Goal: Check status: Check status

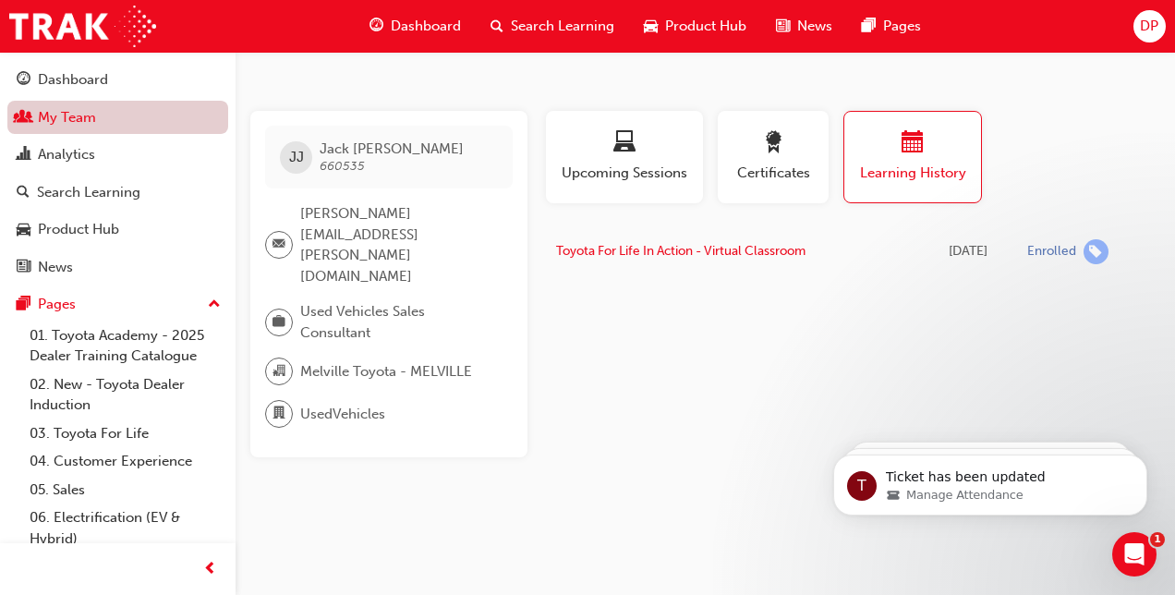
click at [66, 125] on link "My Team" at bounding box center [117, 118] width 221 height 34
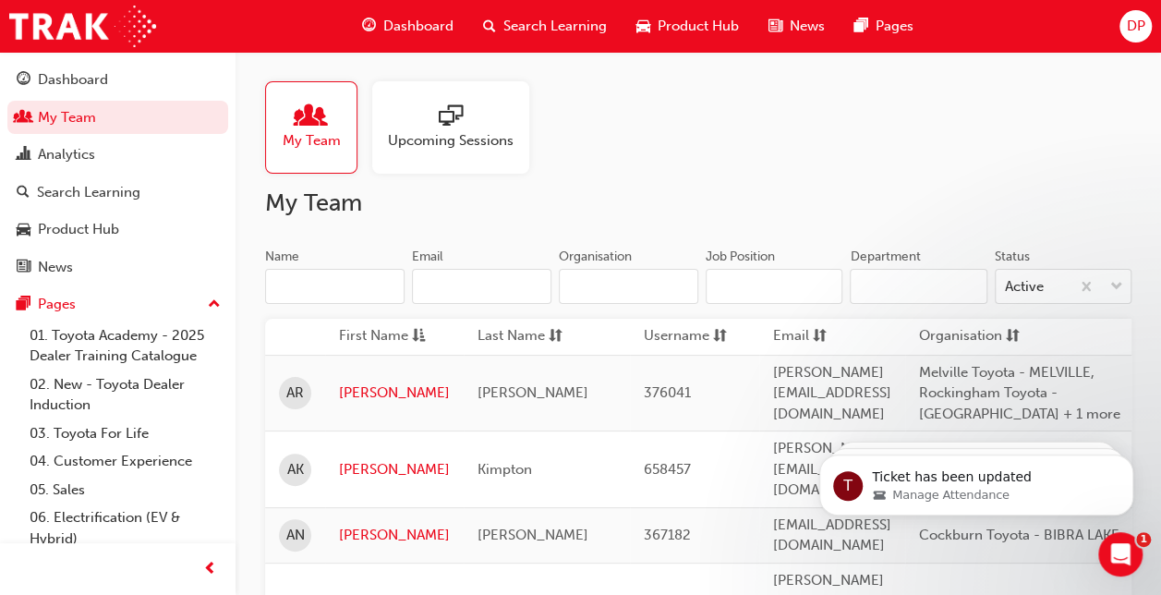
click at [305, 290] on input "Name" at bounding box center [334, 286] width 139 height 35
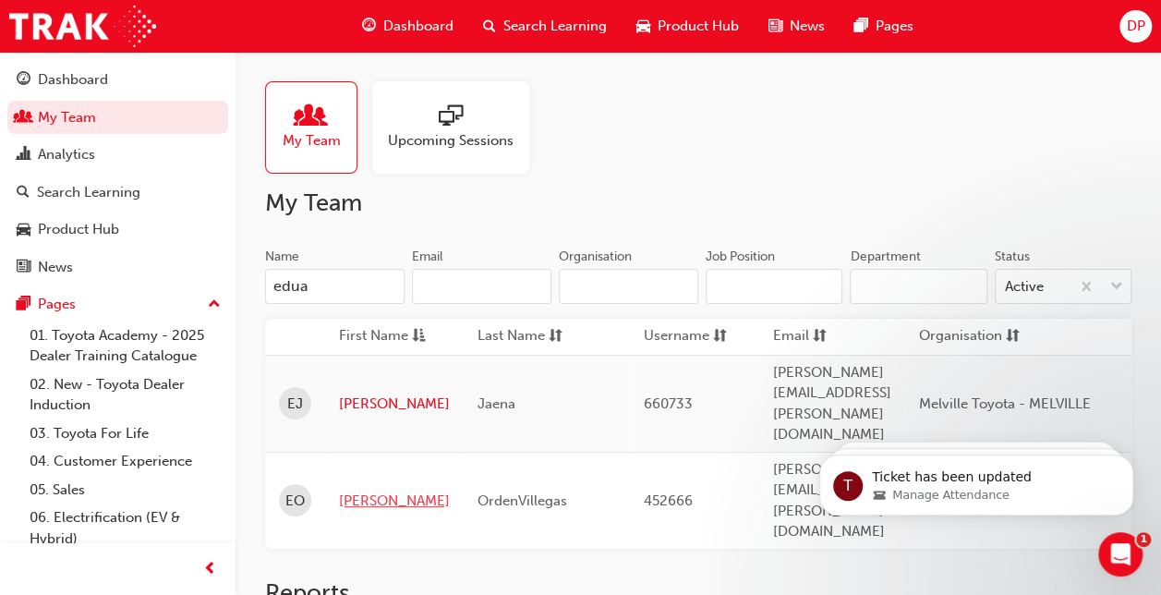
type input "edua"
click at [364, 490] on link "[PERSON_NAME]" at bounding box center [394, 500] width 111 height 21
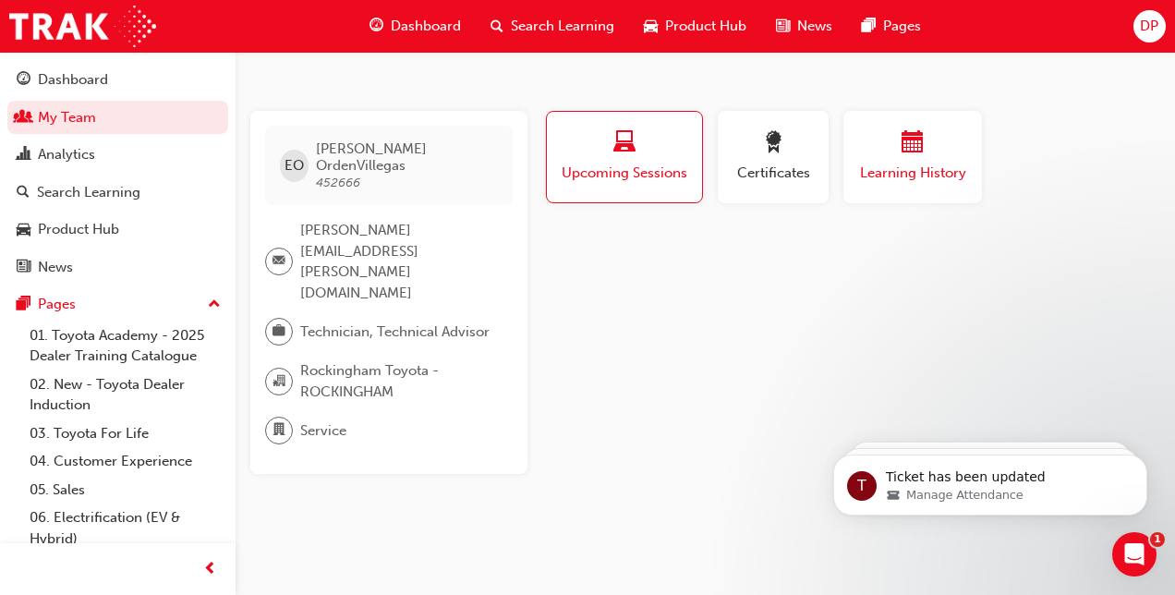
click at [918, 167] on span "Learning History" at bounding box center [912, 173] width 111 height 21
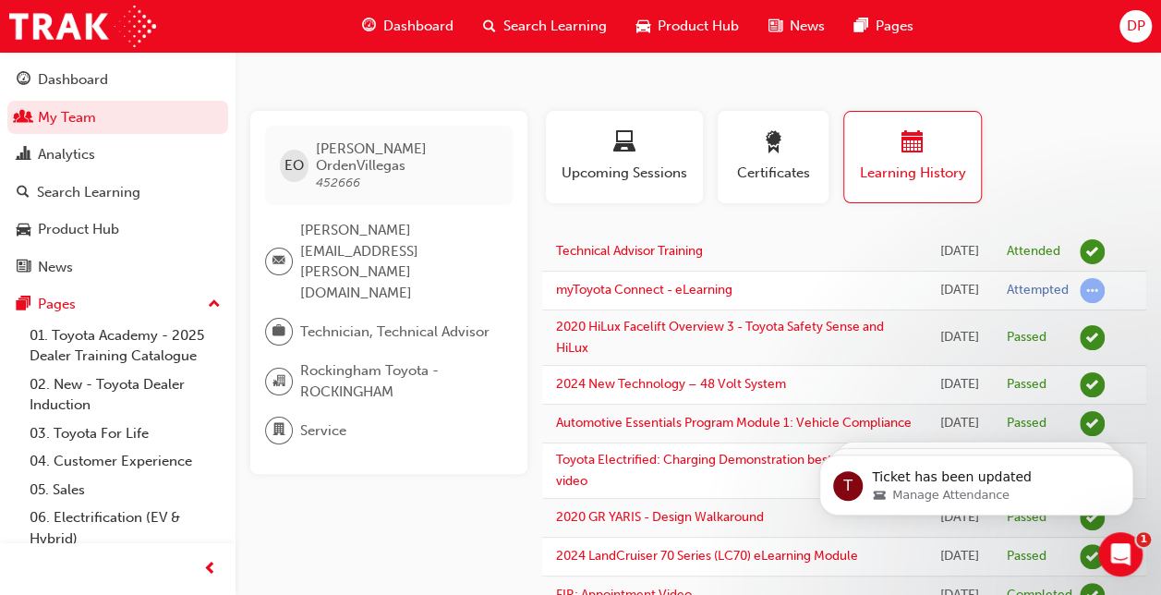
click at [1053, 166] on div "Profile Upcoming Sessions Certificates Learning History" at bounding box center [844, 164] width 641 height 107
click at [76, 116] on link "My Team" at bounding box center [117, 118] width 221 height 34
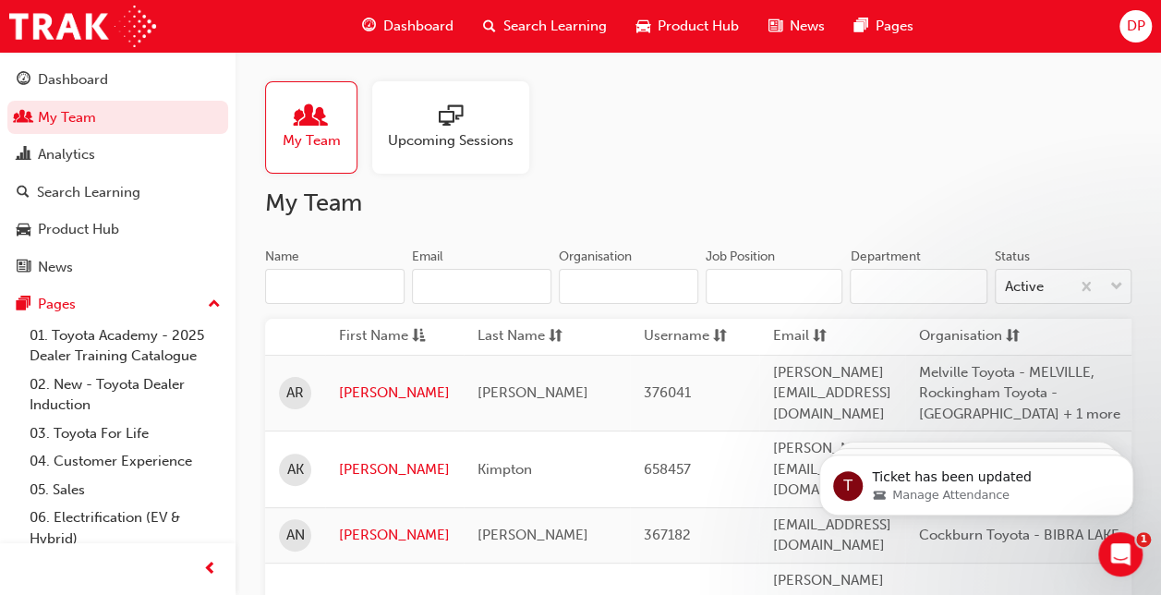
click at [331, 285] on input "Name" at bounding box center [334, 286] width 139 height 35
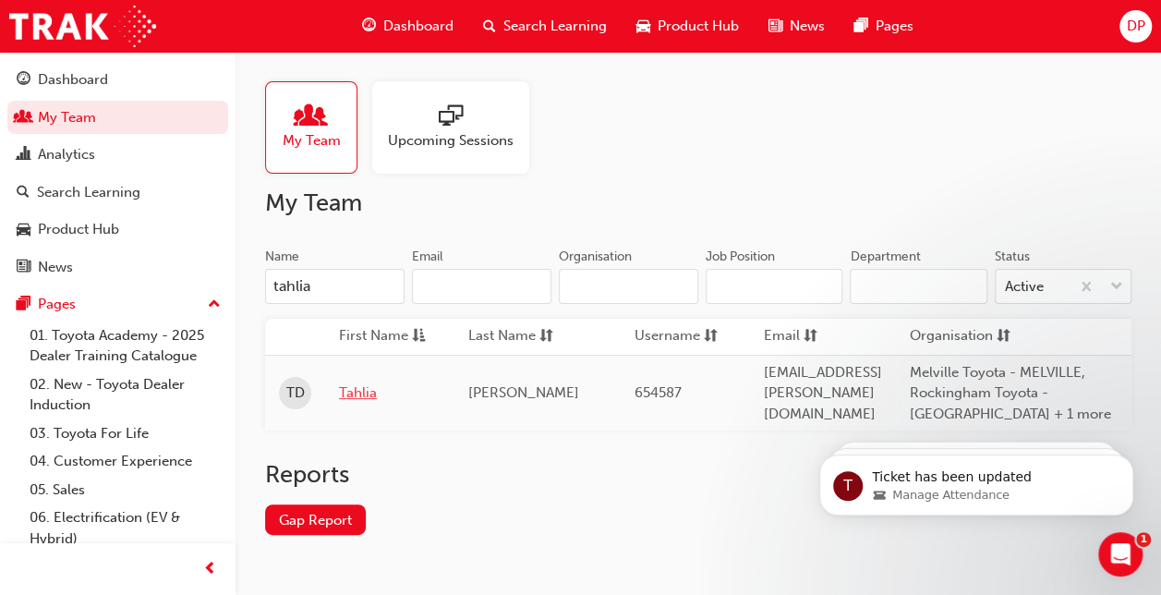
type input "tahlia"
click at [356, 396] on link "Tahlia" at bounding box center [390, 392] width 102 height 21
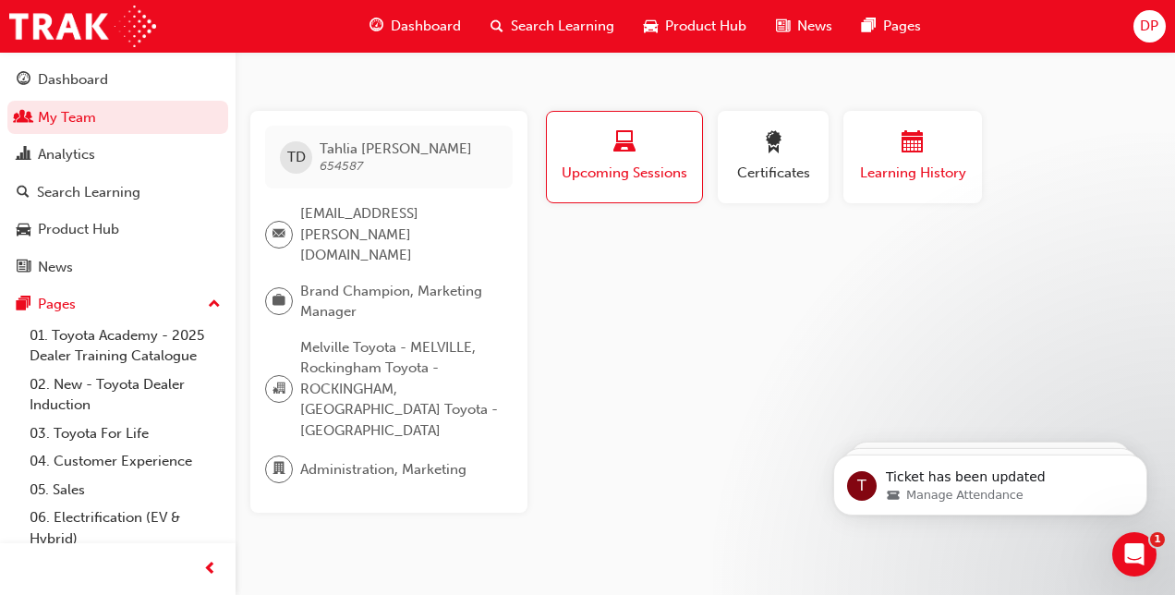
click at [931, 173] on span "Learning History" at bounding box center [912, 173] width 111 height 21
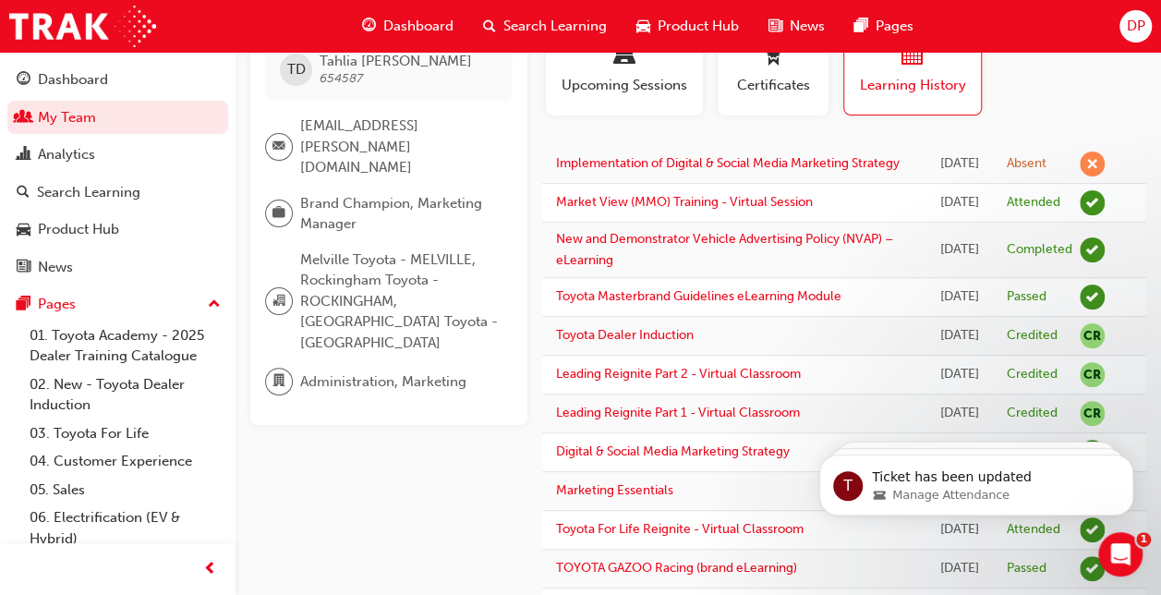
scroll to position [95, 0]
